Goal: Check status: Check status

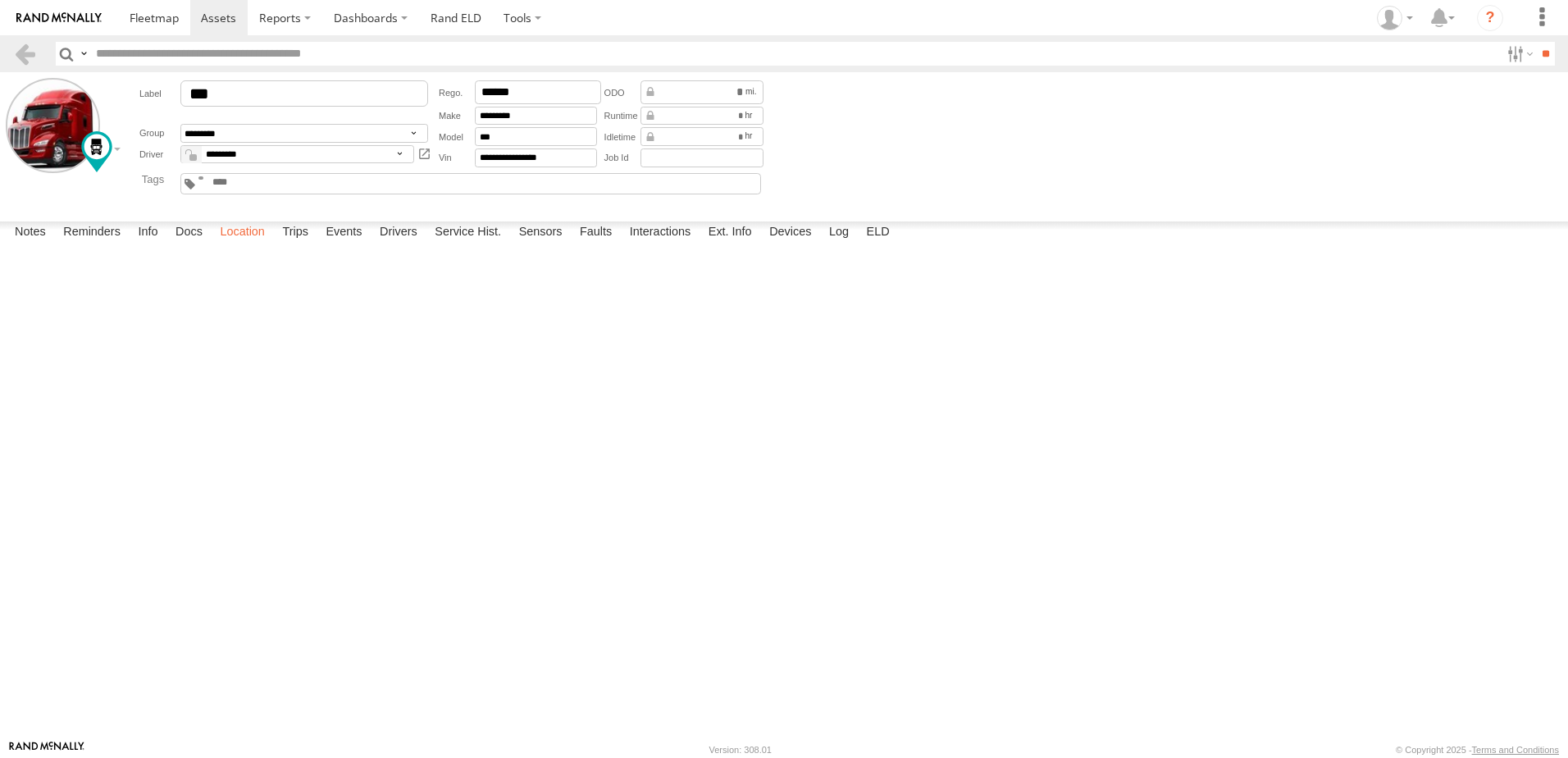
click at [249, 244] on label "Location" at bounding box center [242, 233] width 61 height 23
click at [18, 51] on link at bounding box center [25, 54] width 24 height 24
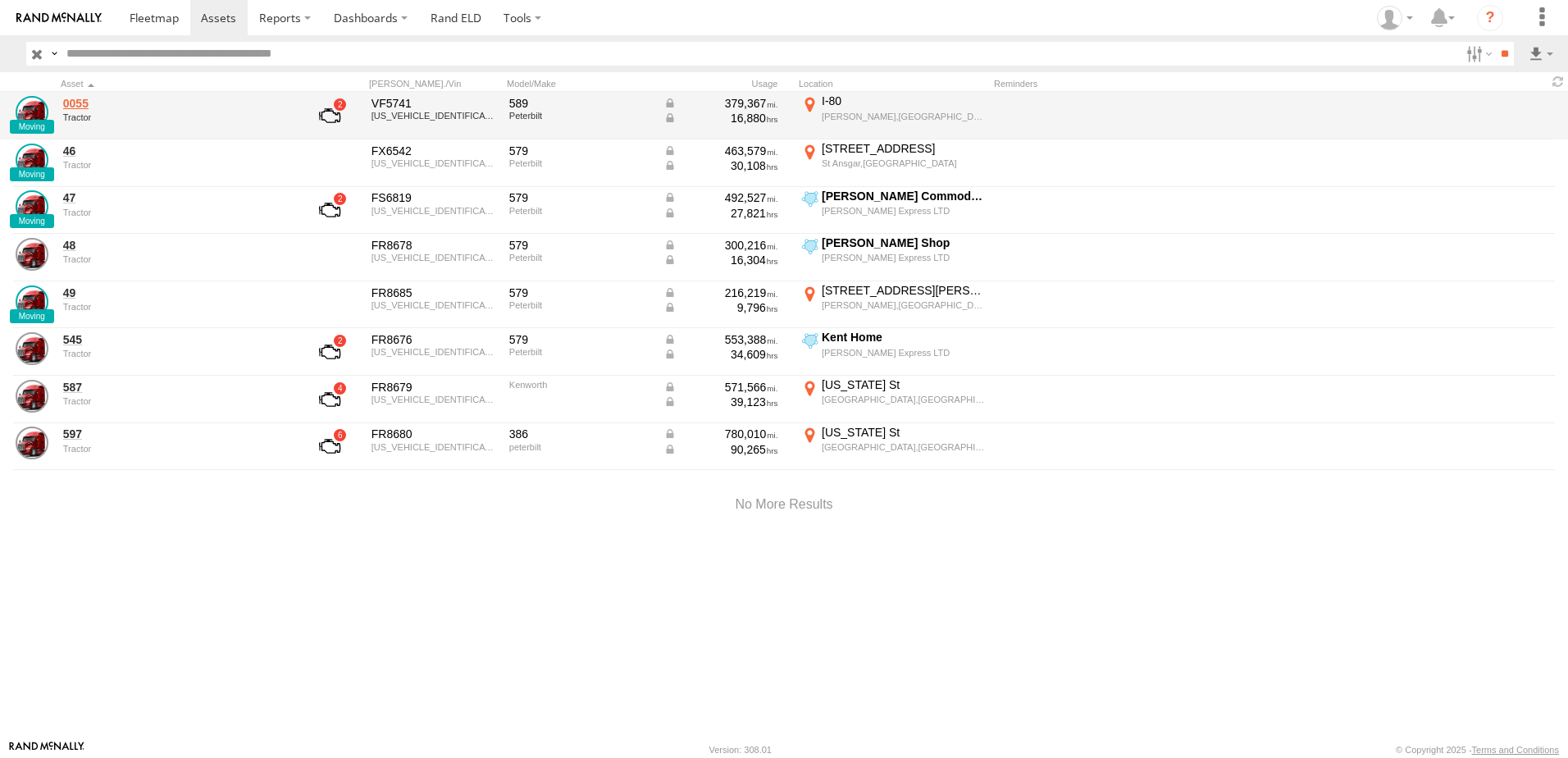
click at [80, 103] on link "0055" at bounding box center [175, 103] width 225 height 15
